Goal: Find specific page/section: Find specific page/section

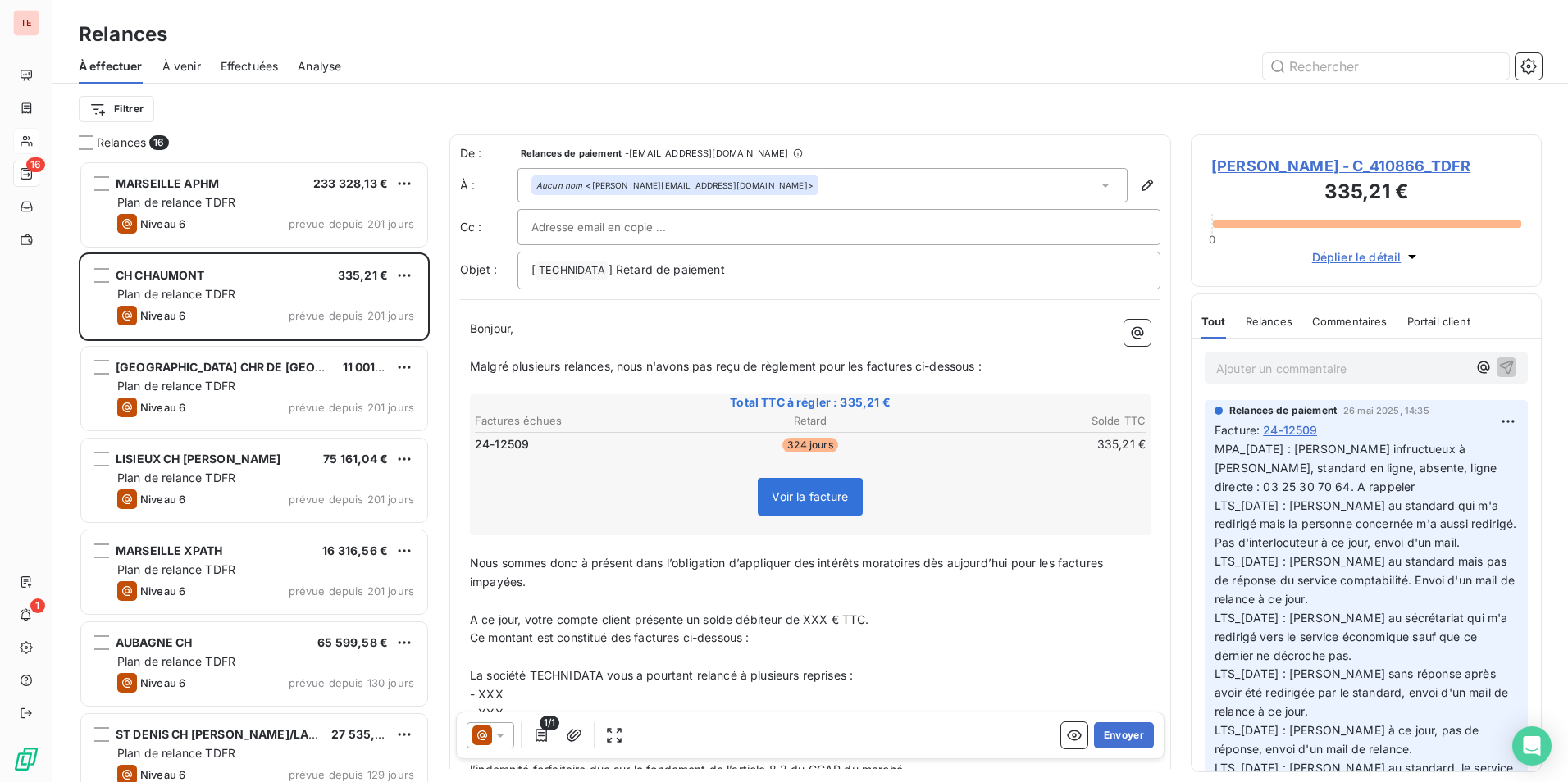
scroll to position [609, 339]
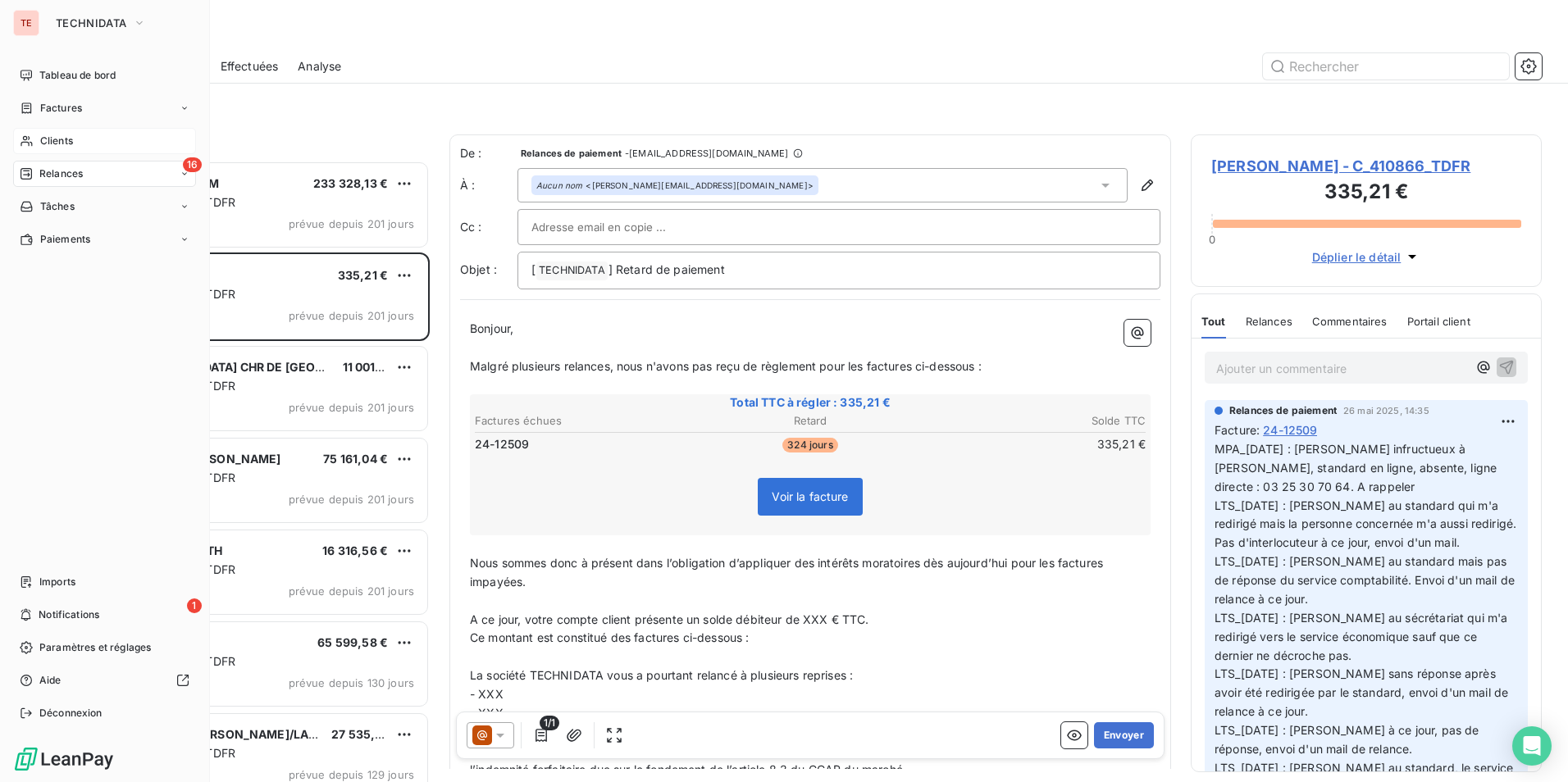
click at [40, 136] on div "Clients" at bounding box center [104, 141] width 183 height 26
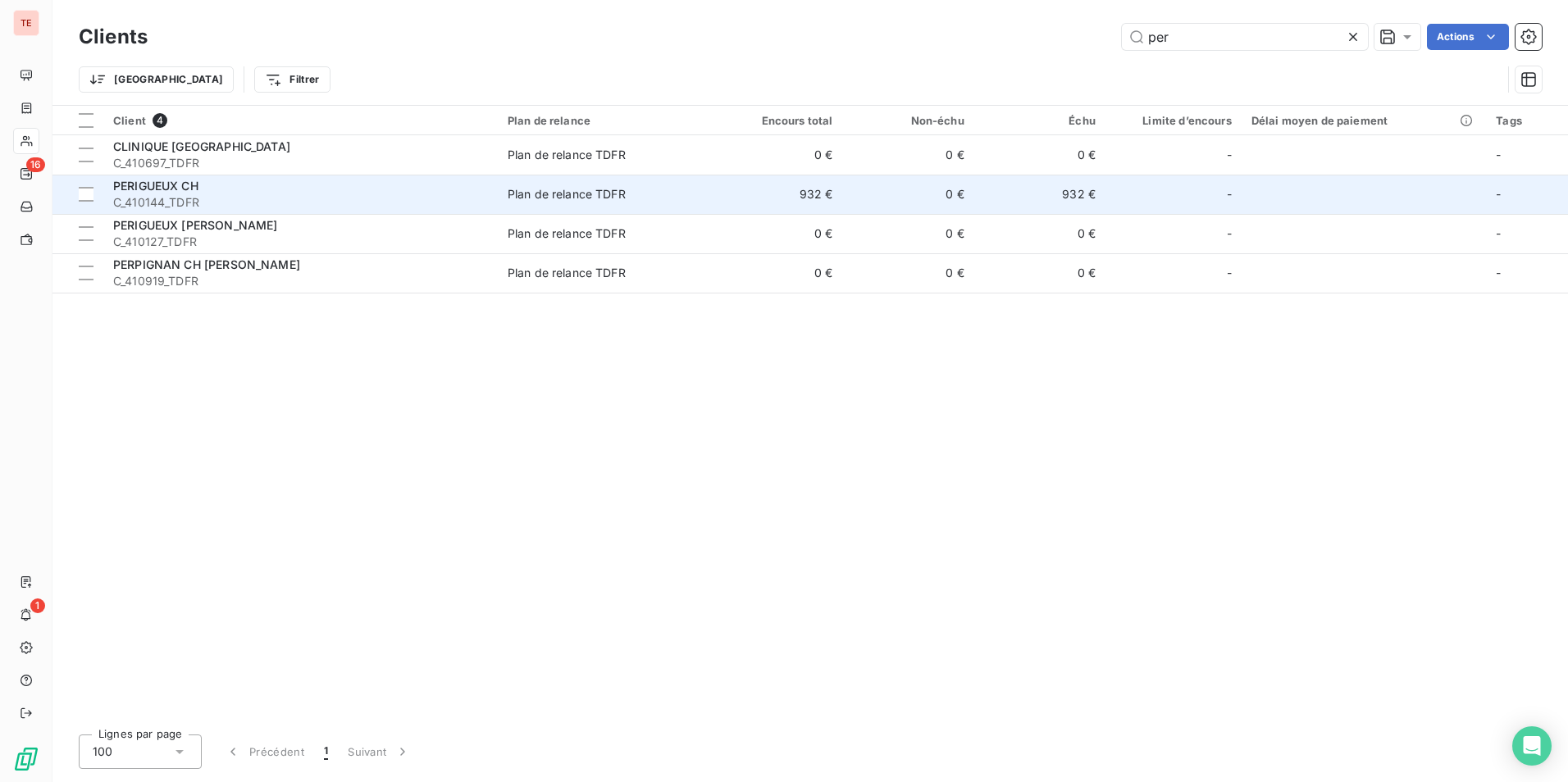
type input "per"
click at [330, 190] on div "PERIGUEUX CH" at bounding box center [300, 186] width 375 height 17
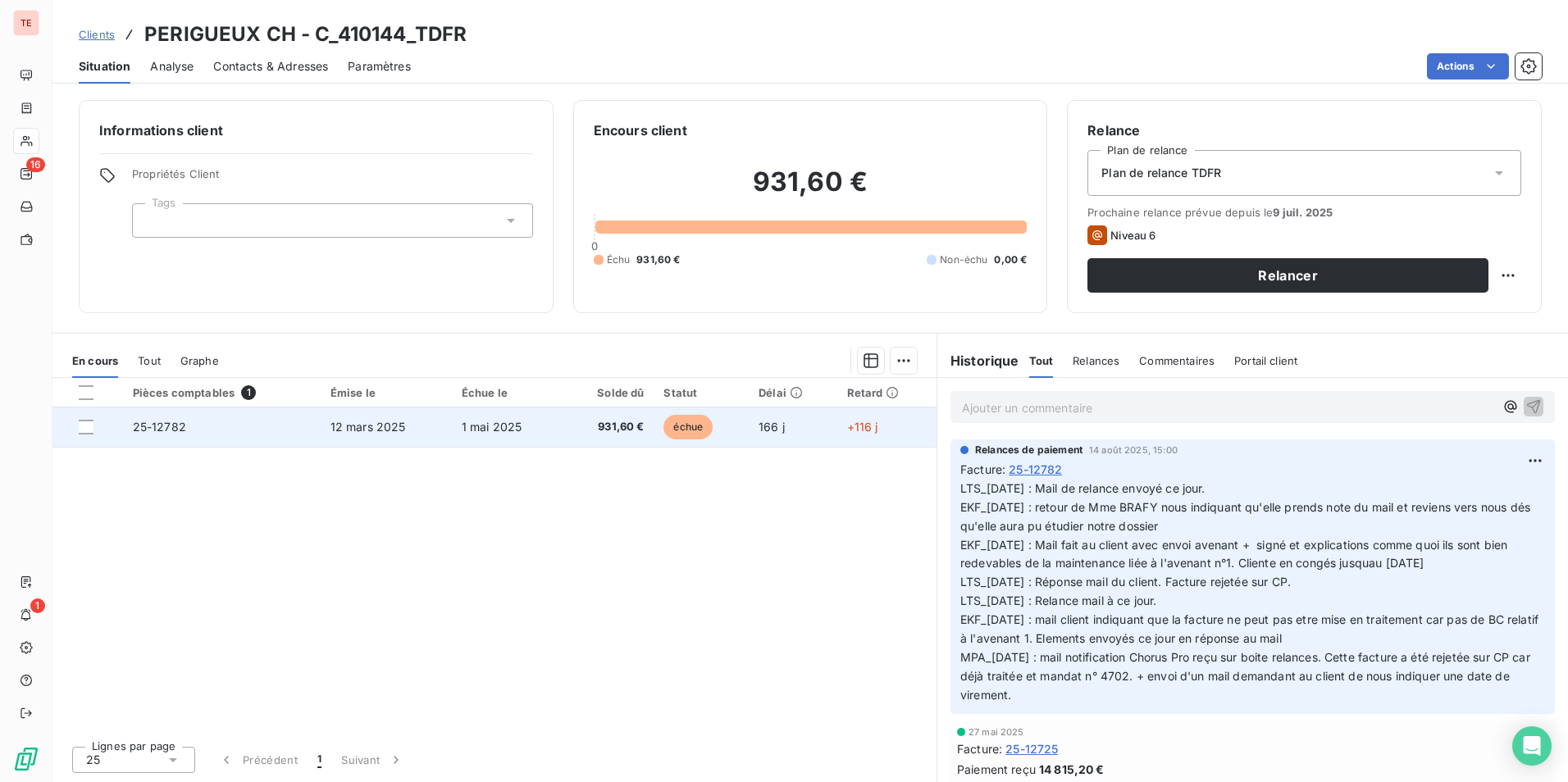
click at [525, 432] on td "1 mai 2025" at bounding box center [507, 427] width 110 height 40
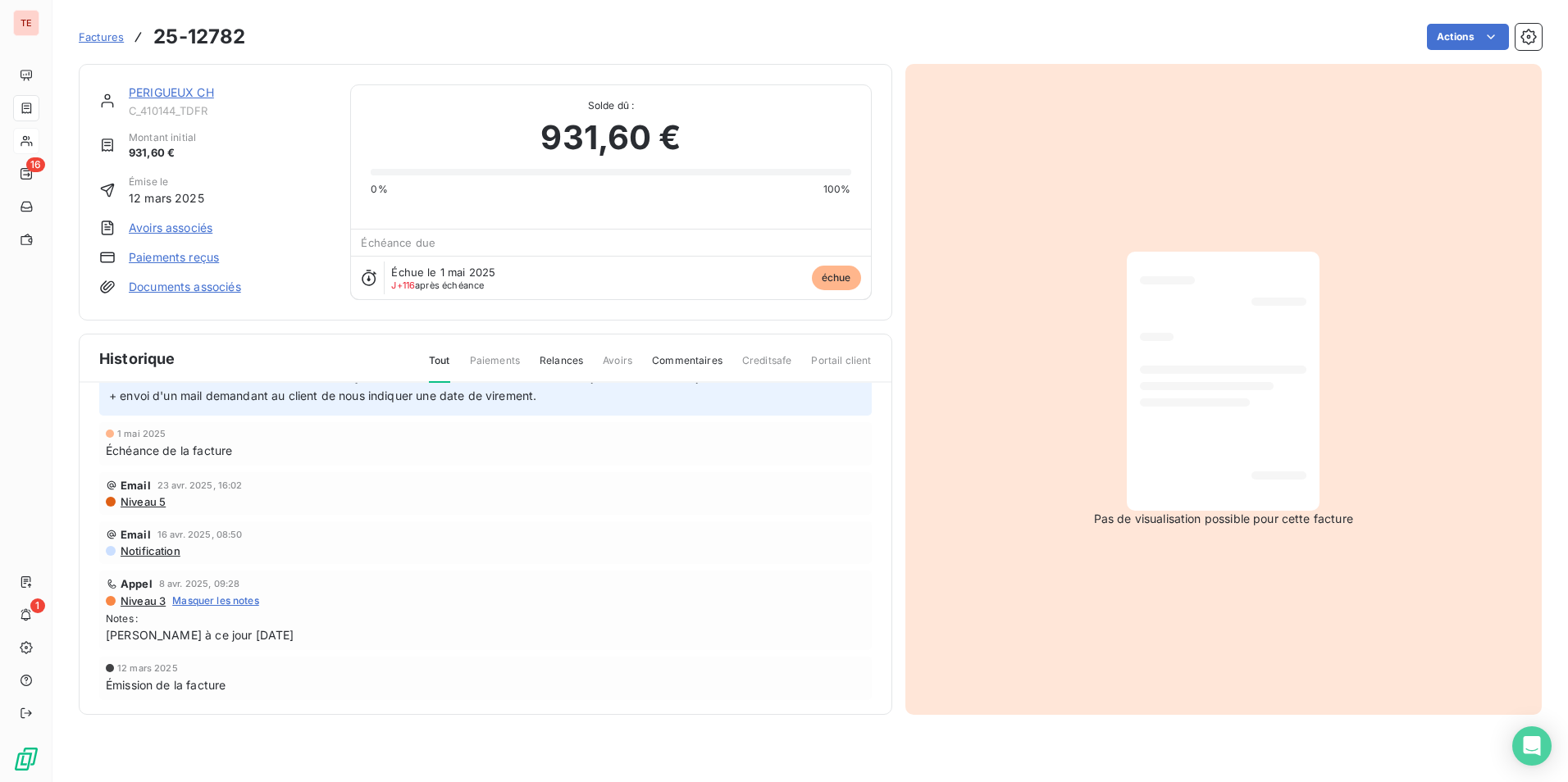
scroll to position [285, 0]
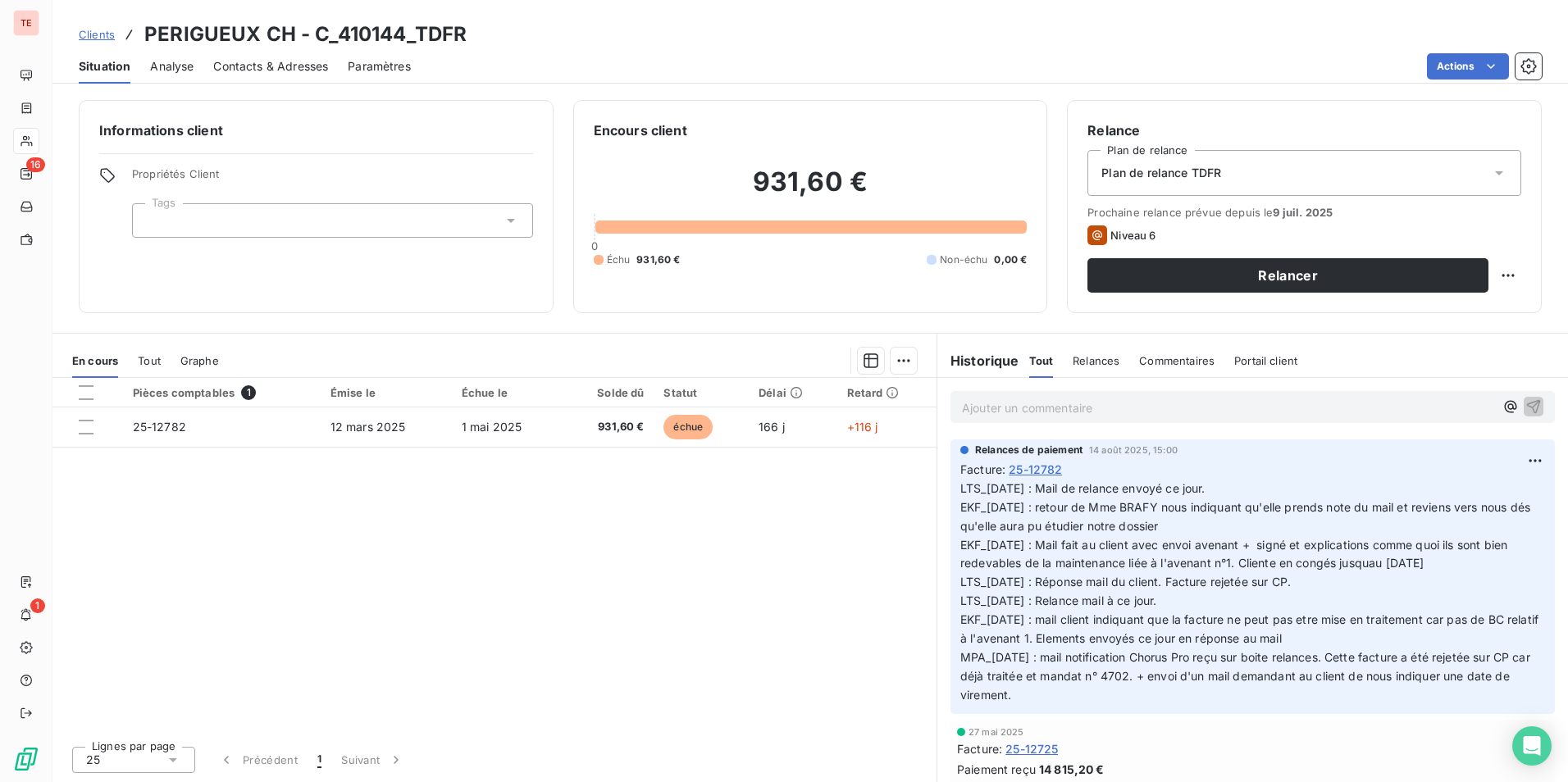
click at [137, 364] on div "En cours Tout Graphe" at bounding box center [494, 360] width 885 height 34
click at [150, 364] on span "Tout" at bounding box center [149, 360] width 23 height 13
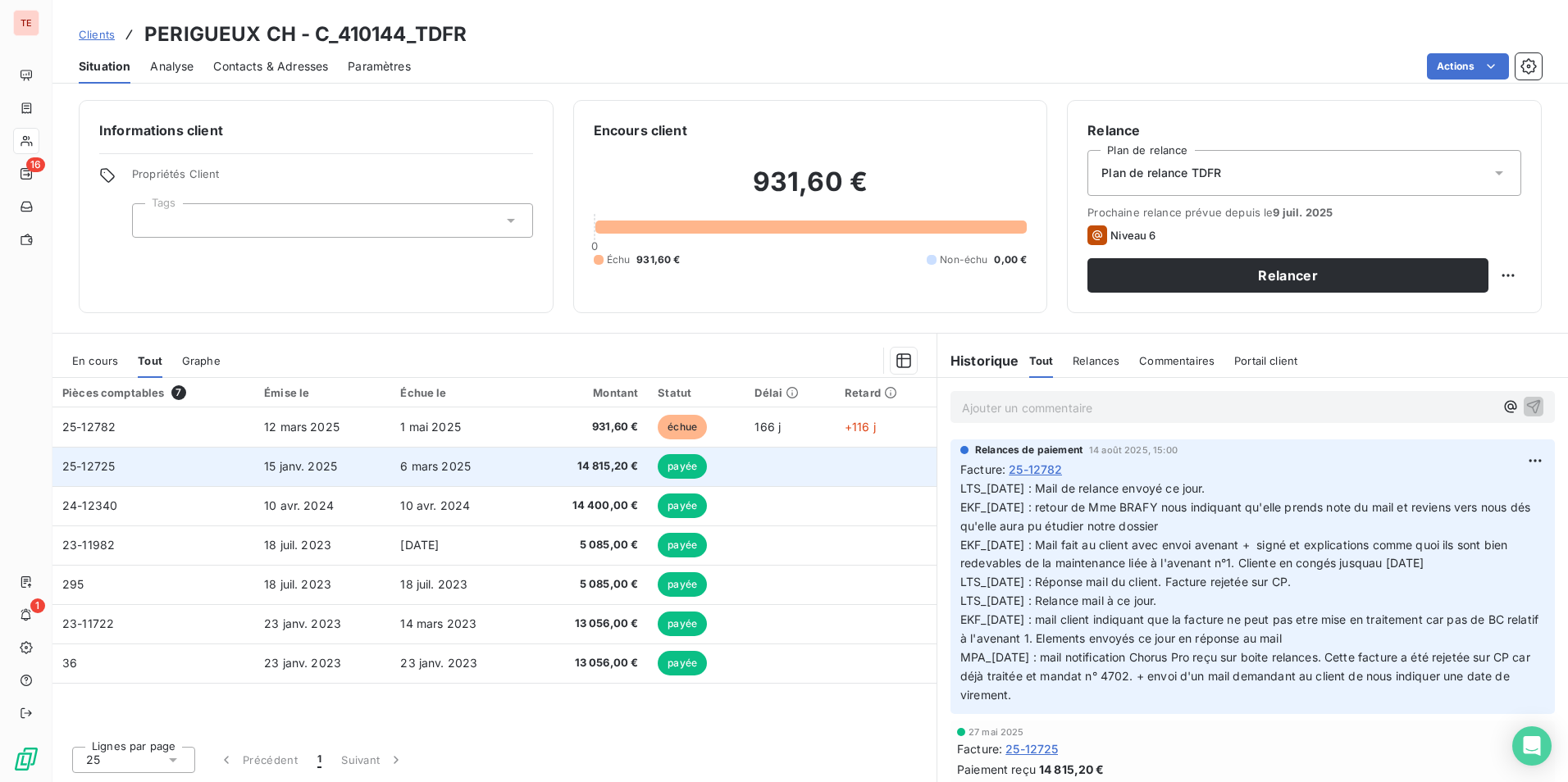
click at [205, 462] on td "25-12725" at bounding box center [153, 466] width 202 height 40
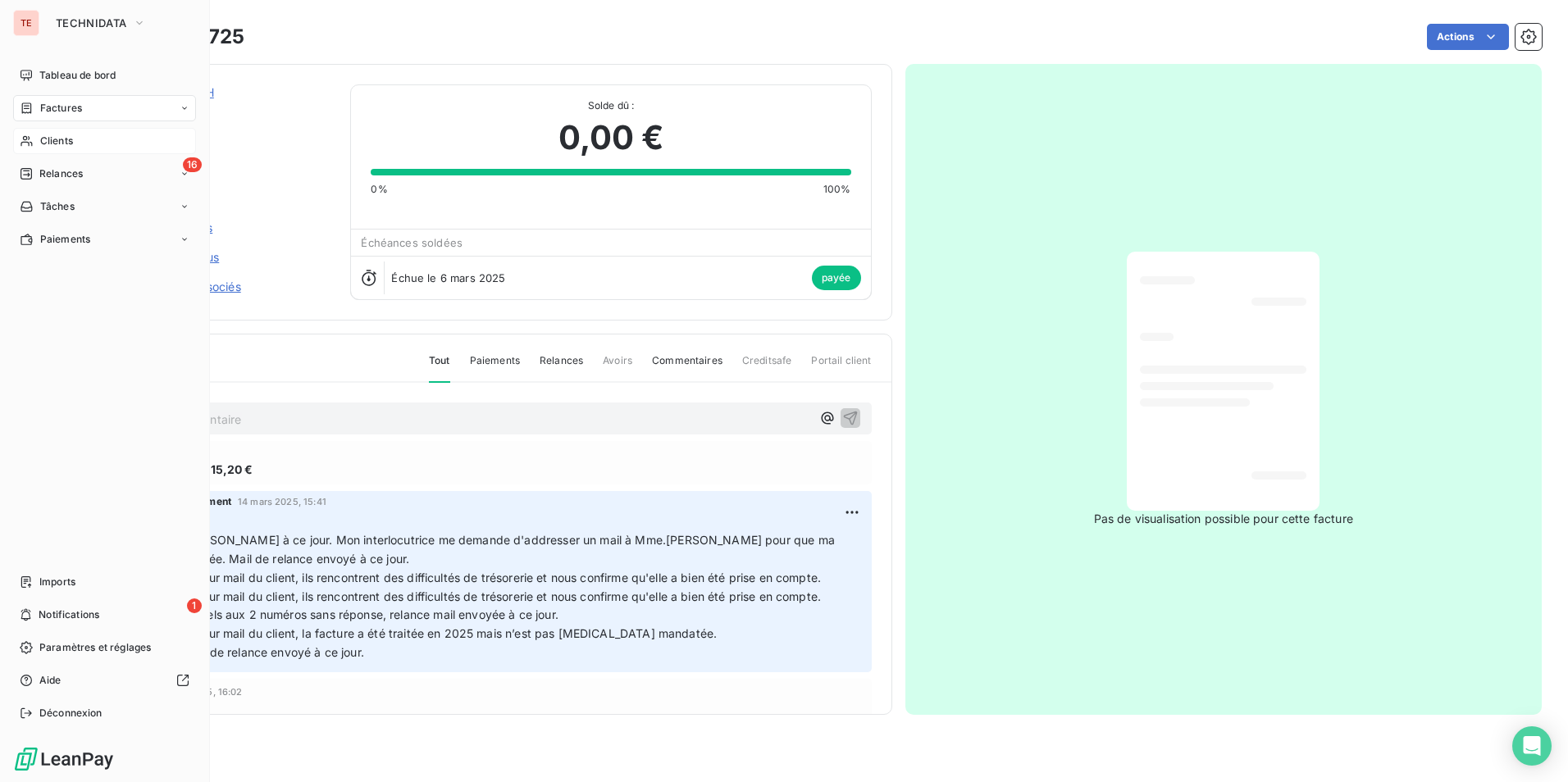
click at [54, 102] on span "Factures" at bounding box center [61, 108] width 41 height 15
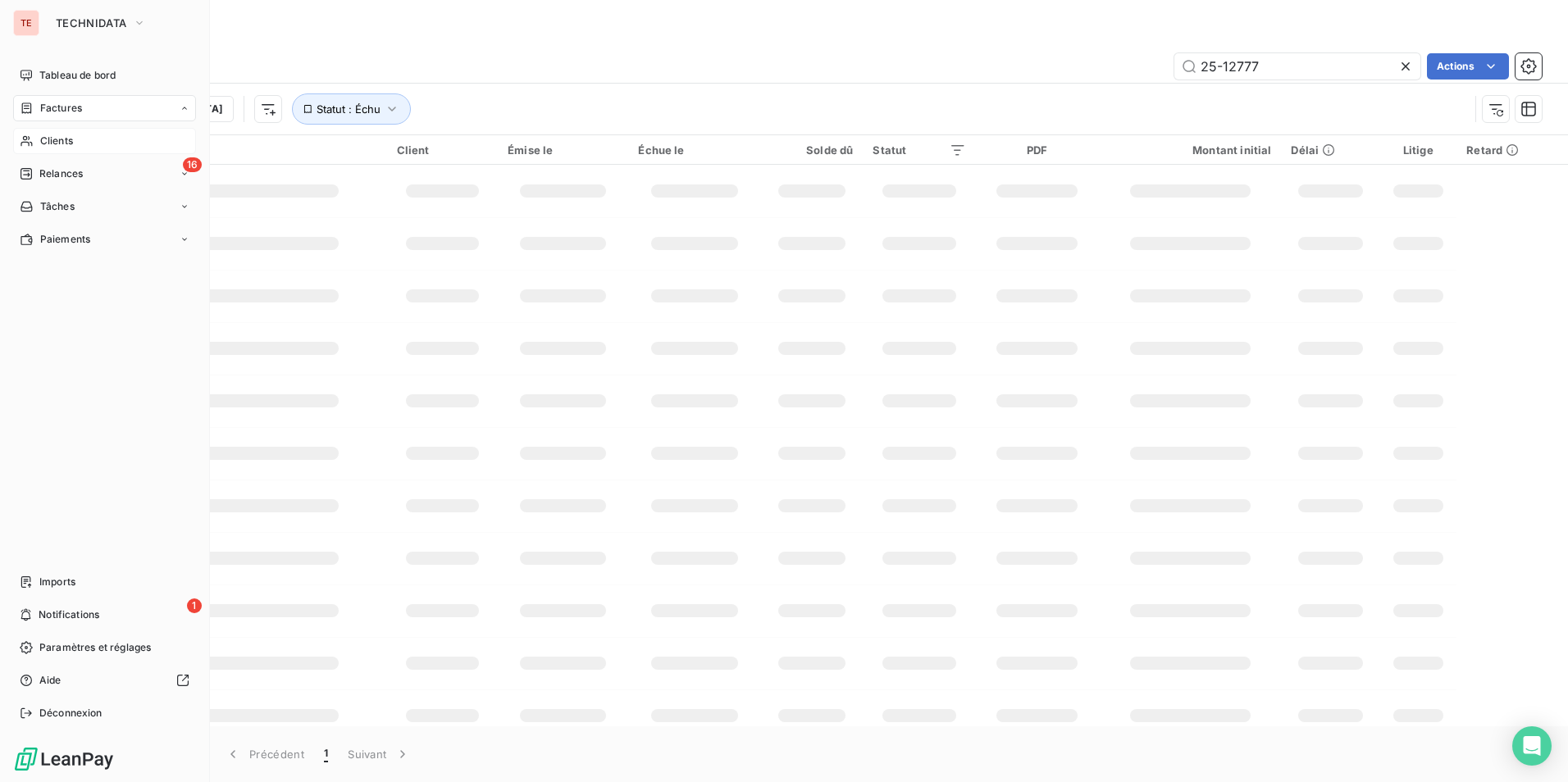
click at [64, 143] on span "Clients" at bounding box center [57, 140] width 33 height 15
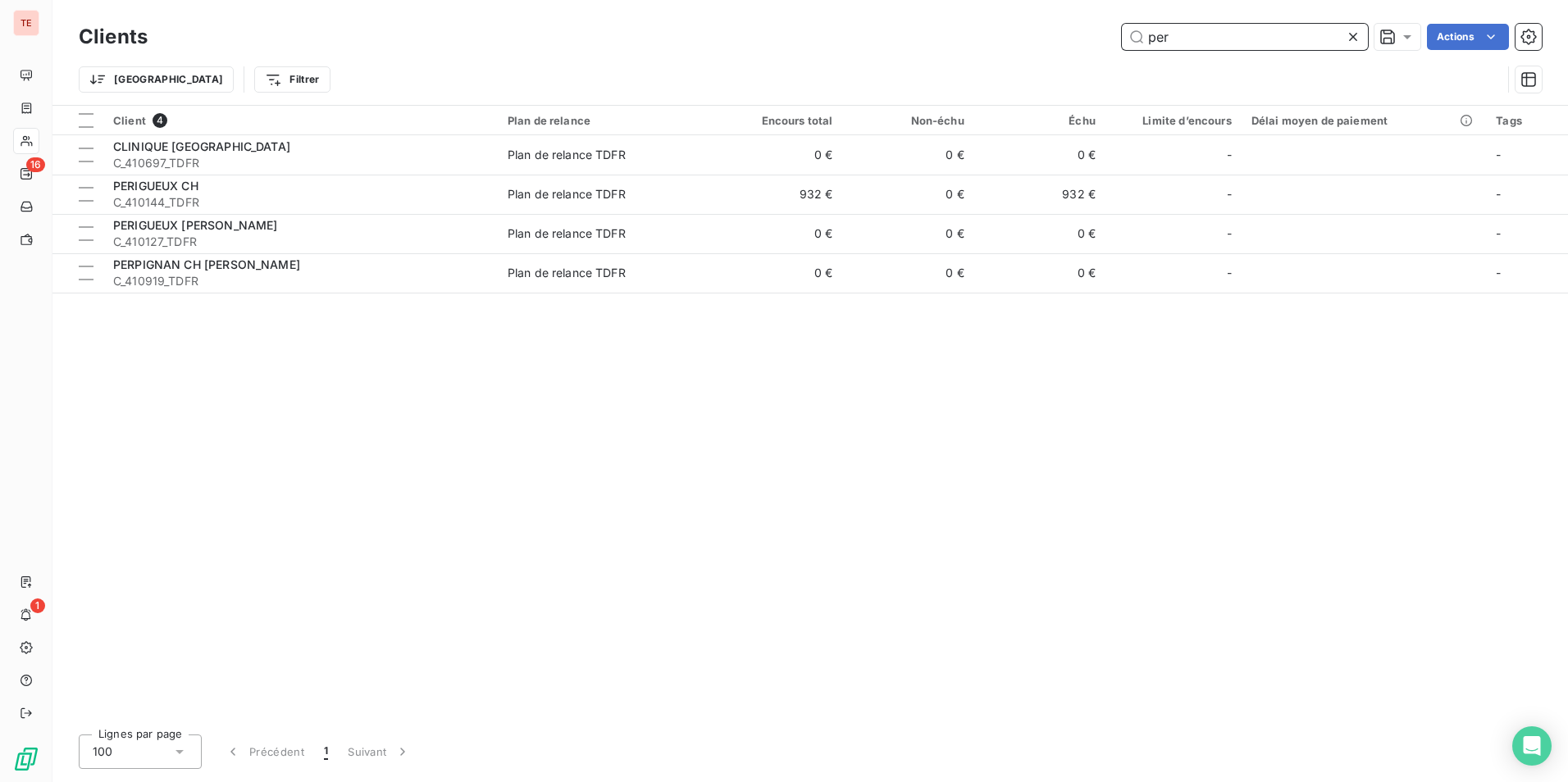
click at [1233, 34] on input "per" at bounding box center [1245, 37] width 246 height 26
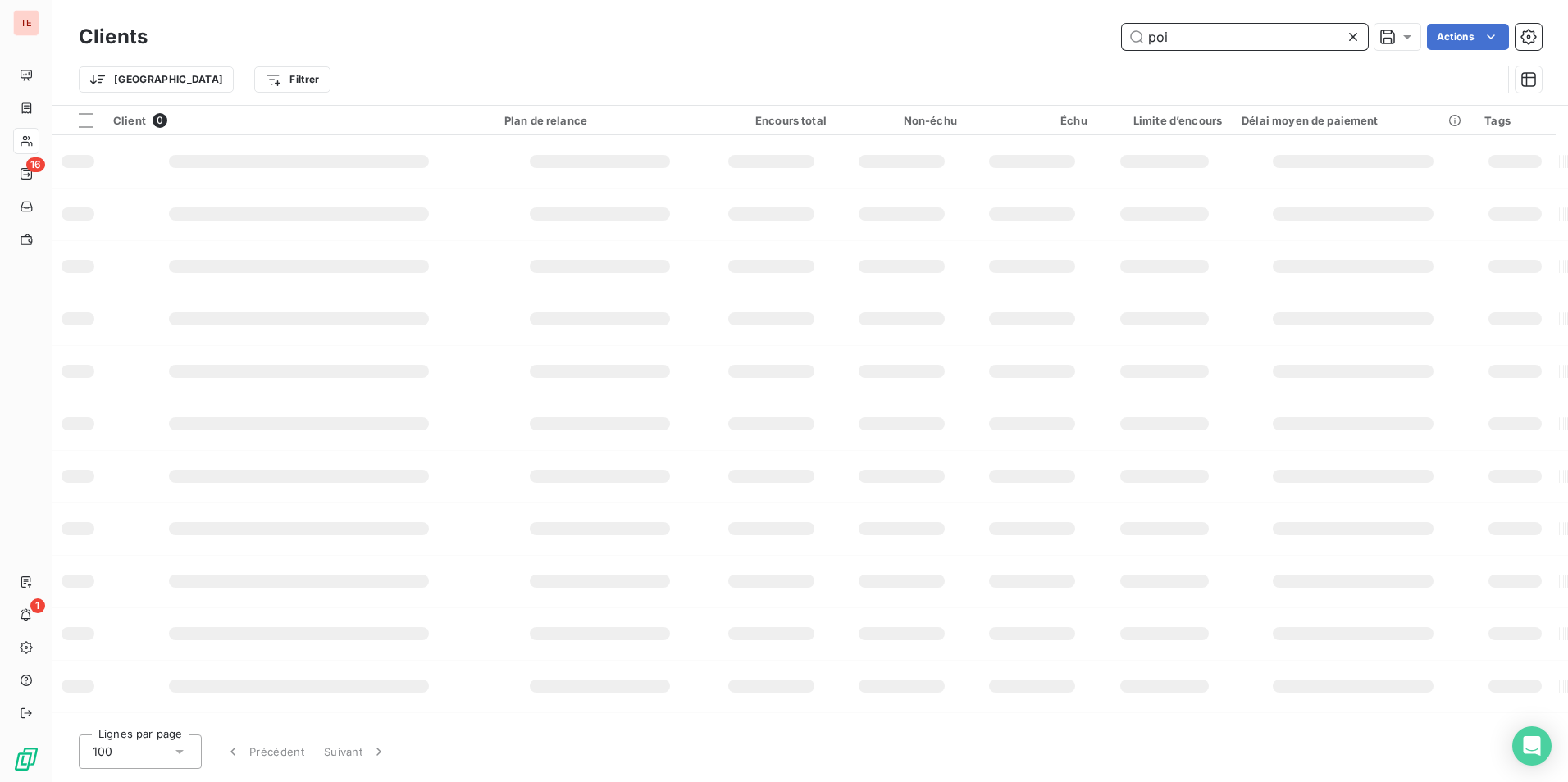
type input "poin"
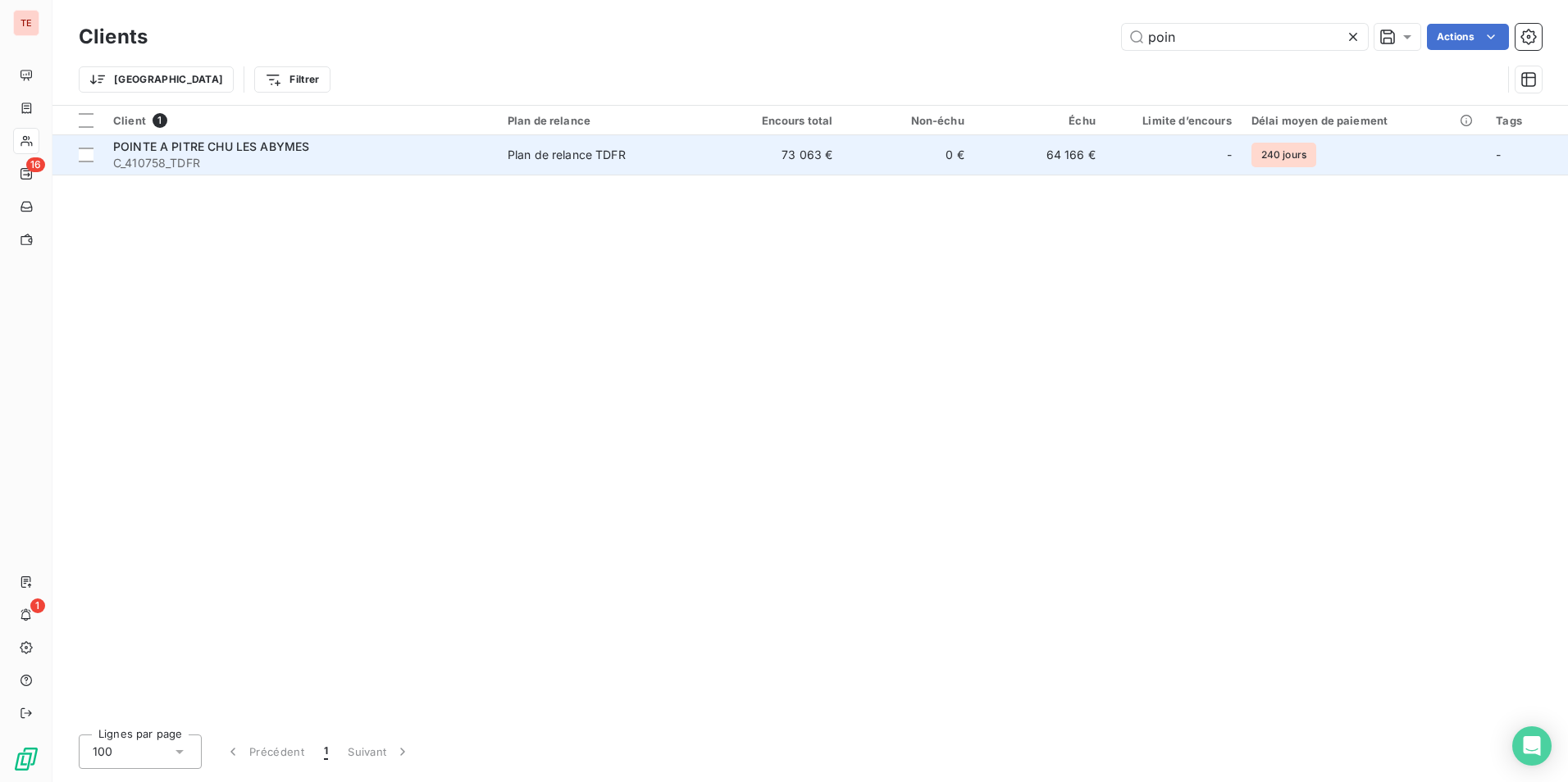
click at [388, 158] on span "C_410758_TDFR" at bounding box center [300, 163] width 375 height 17
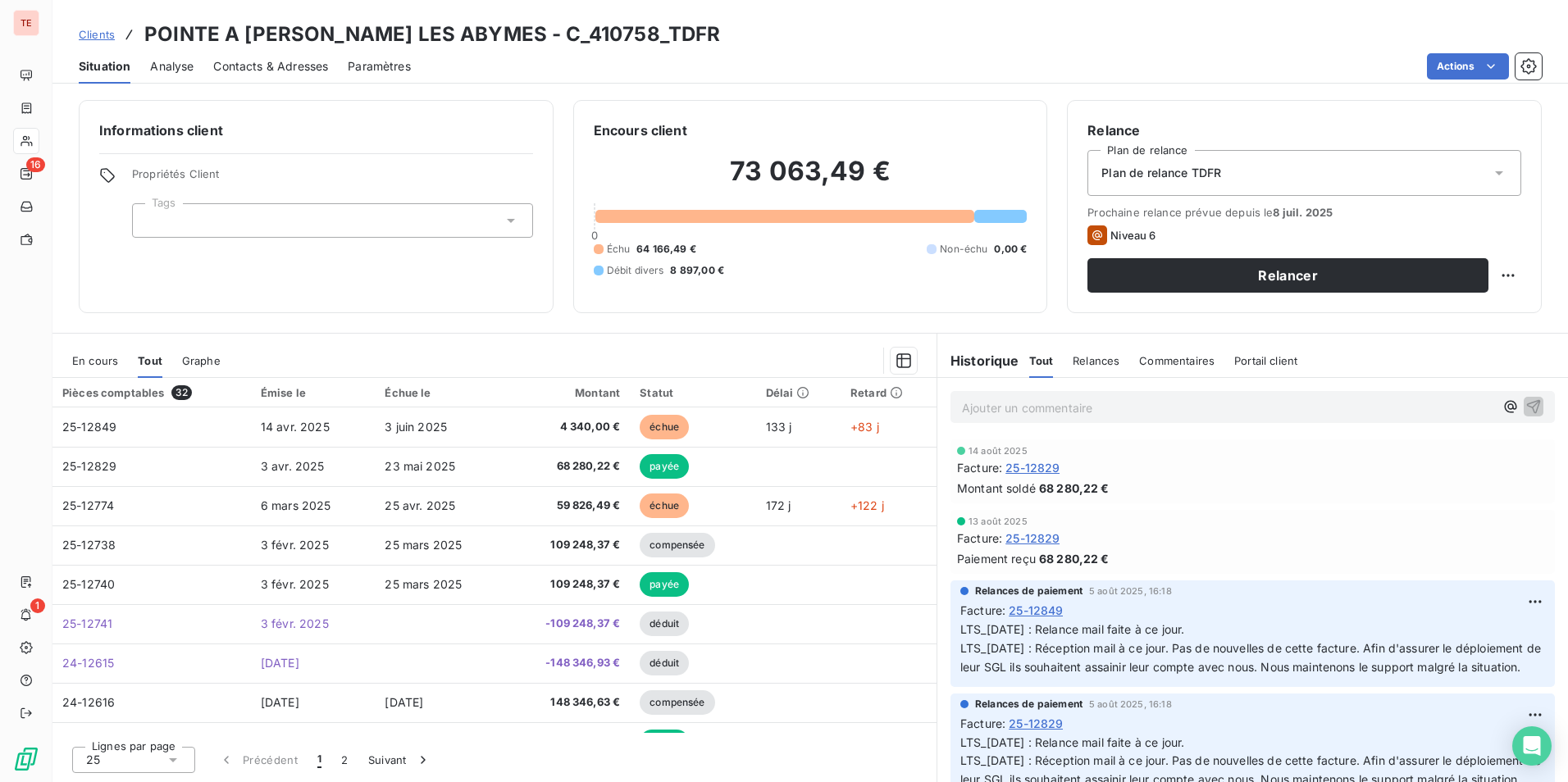
click at [102, 363] on span "En cours" at bounding box center [95, 360] width 46 height 13
